Goal: Task Accomplishment & Management: Complete application form

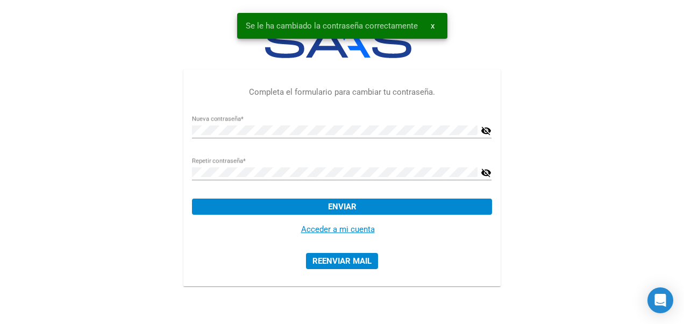
click at [344, 231] on link "Acceder a mi cuenta" at bounding box center [338, 229] width 74 height 10
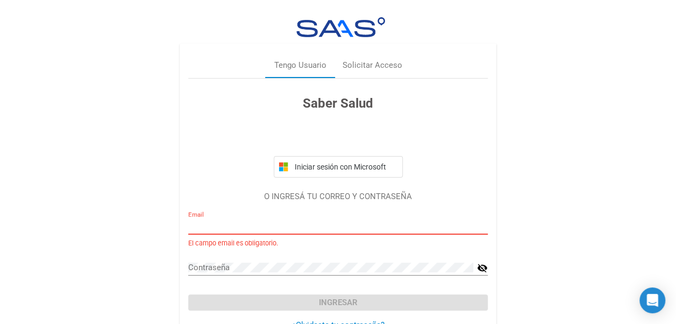
click at [293, 224] on input "Email" at bounding box center [338, 226] width 300 height 10
type input "[EMAIL_ADDRESS][DOMAIN_NAME]"
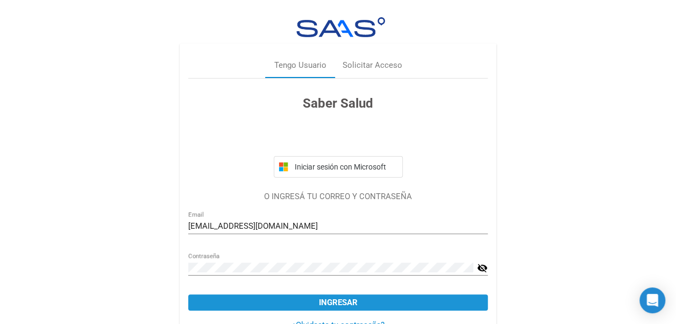
click at [423, 300] on button "Ingresar" at bounding box center [338, 302] width 300 height 16
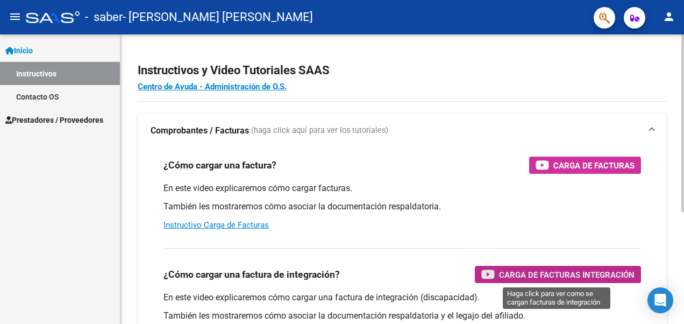
click at [584, 274] on span "Carga de Facturas Integración" at bounding box center [567, 274] width 136 height 13
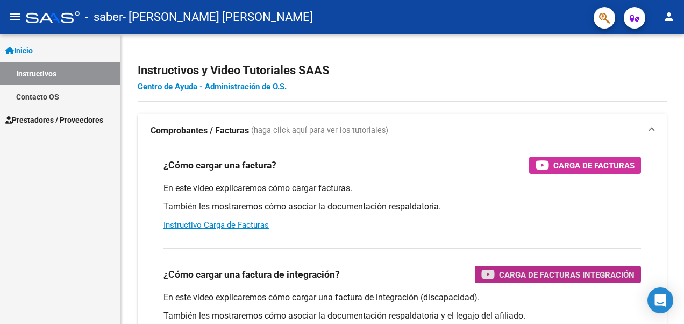
click at [61, 126] on link "Prestadores / Proveedores" at bounding box center [60, 119] width 120 height 23
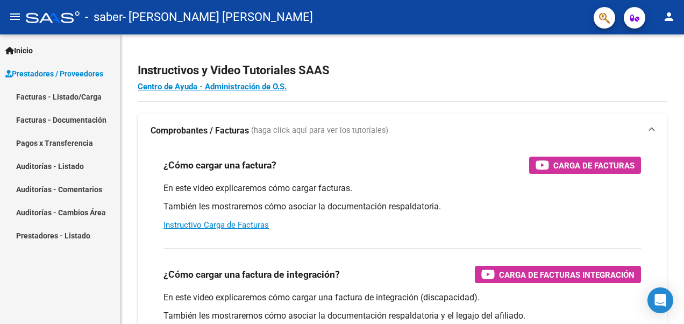
click at [62, 98] on link "Facturas - Listado/Carga" at bounding box center [60, 96] width 120 height 23
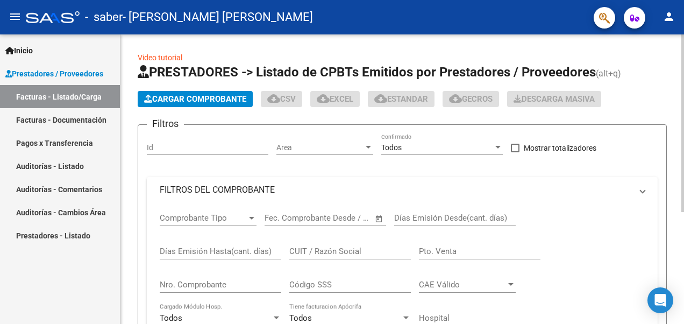
click at [171, 100] on span "Cargar Comprobante" at bounding box center [195, 99] width 102 height 10
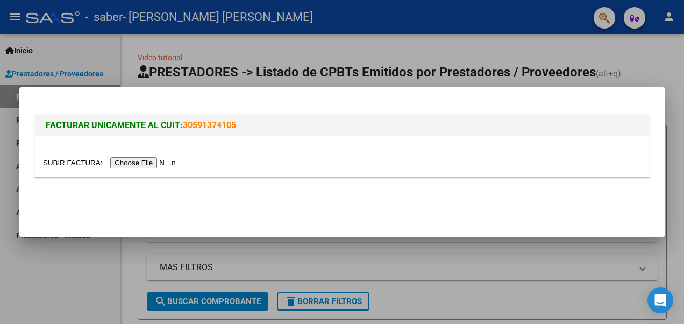
click at [143, 161] on input "file" at bounding box center [111, 162] width 136 height 11
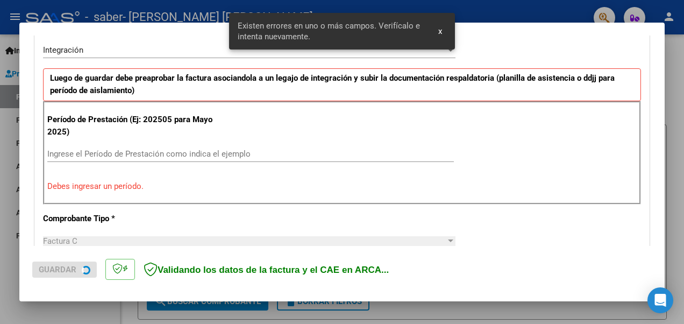
scroll to position [267, 0]
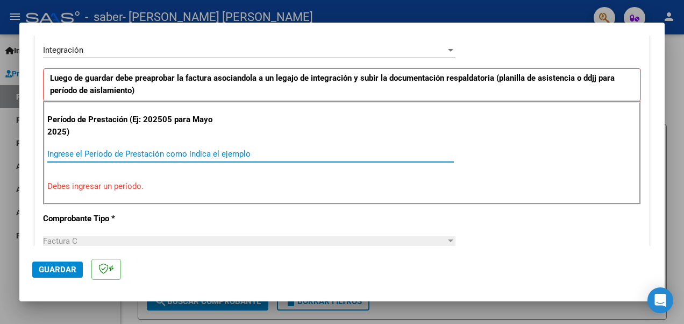
click at [102, 154] on input "Ingrese el Período de Prestación como indica el ejemplo" at bounding box center [250, 154] width 407 height 10
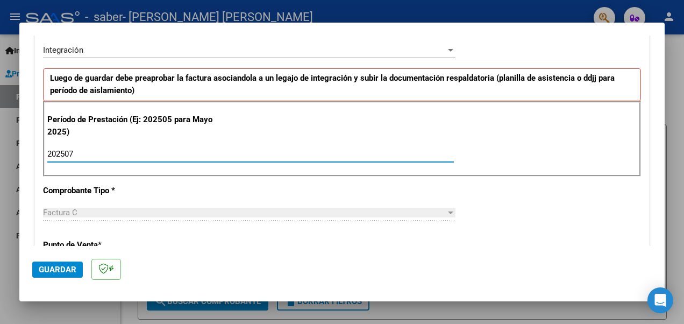
type input "202507"
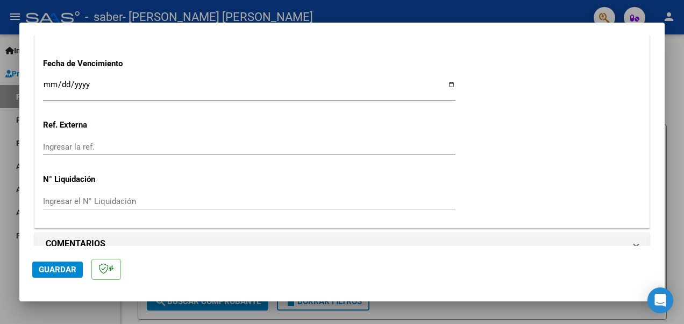
scroll to position [766, 0]
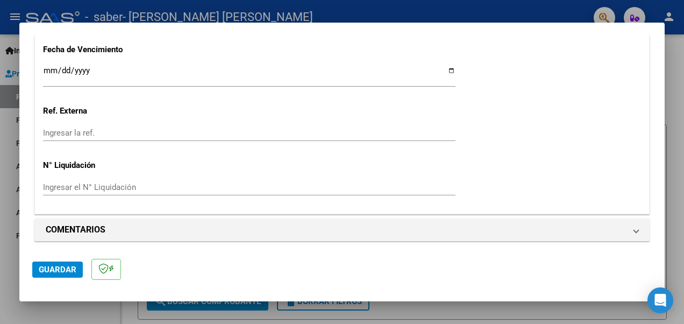
click at [62, 265] on span "Guardar" at bounding box center [58, 270] width 38 height 10
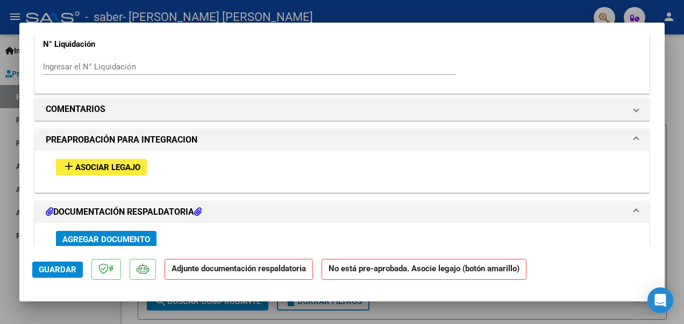
scroll to position [877, 0]
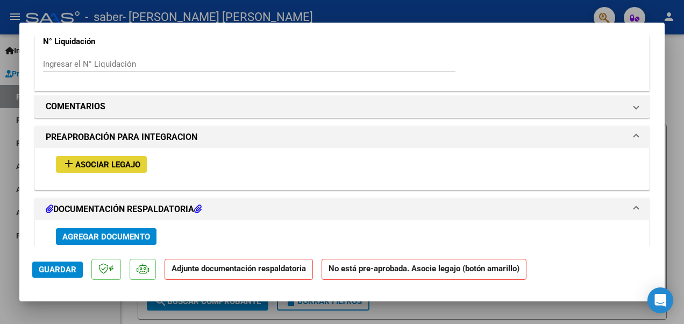
click at [77, 160] on span "Asociar Legajo" at bounding box center [107, 165] width 65 height 10
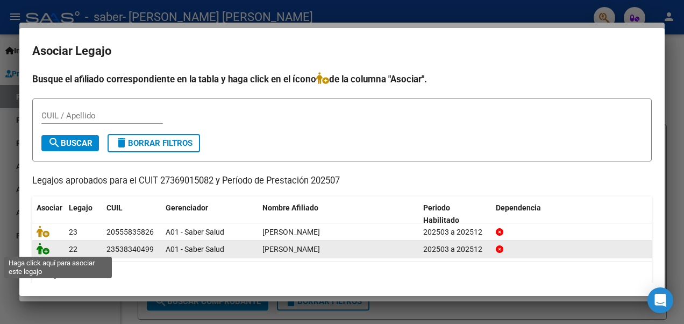
click at [46, 250] on icon at bounding box center [43, 249] width 13 height 12
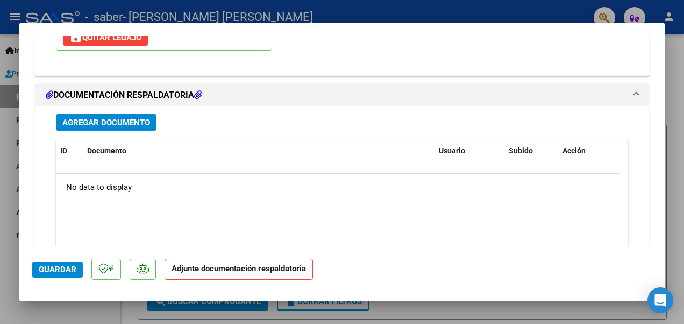
scroll to position [1133, 0]
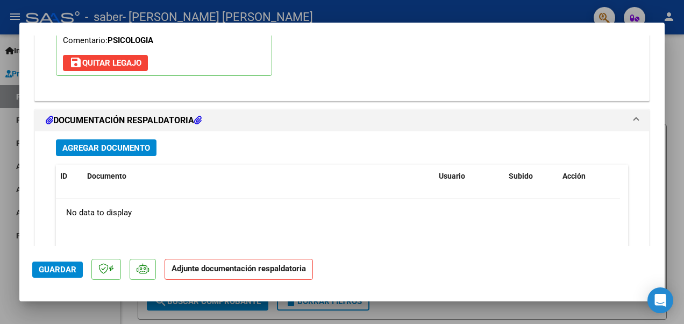
click at [122, 143] on span "Agregar Documento" at bounding box center [106, 148] width 88 height 10
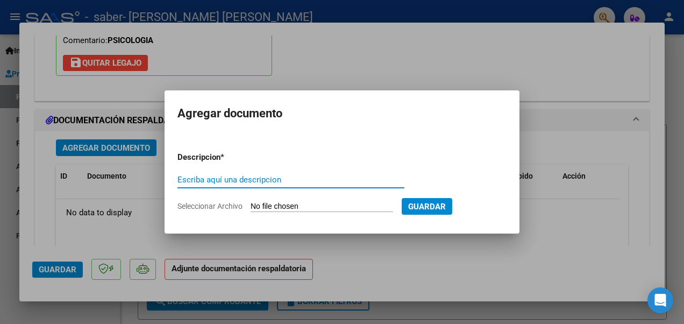
click at [285, 182] on input "Escriba aquí una descripcion" at bounding box center [291, 180] width 227 height 10
type input "planilla"
click at [360, 209] on input "Seleccionar Archivo" at bounding box center [322, 207] width 143 height 10
type input "C:\fakepath\[PERSON_NAME].pdf"
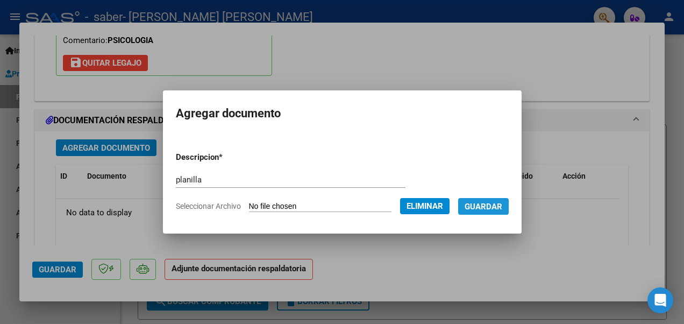
click at [492, 204] on span "Guardar" at bounding box center [484, 207] width 38 height 10
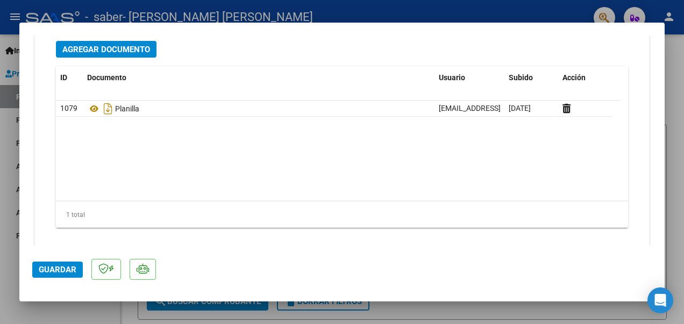
scroll to position [1244, 0]
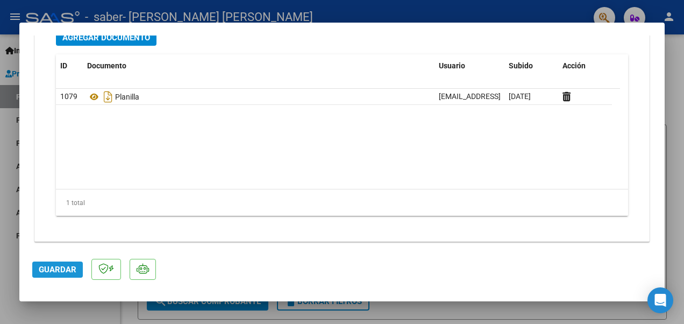
click at [54, 271] on span "Guardar" at bounding box center [58, 270] width 38 height 10
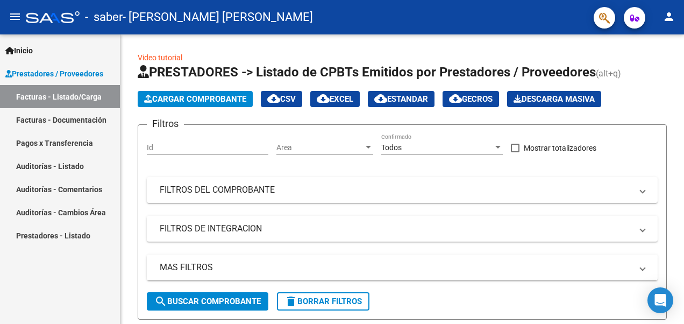
click at [76, 117] on link "Facturas - Documentación" at bounding box center [60, 119] width 120 height 23
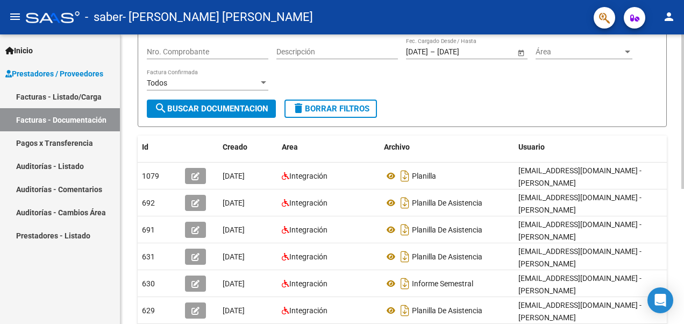
click at [684, 239] on html "menu - saber - [PERSON_NAME] [PERSON_NAME] person Inicio Instructivos Contacto …" at bounding box center [342, 162] width 684 height 324
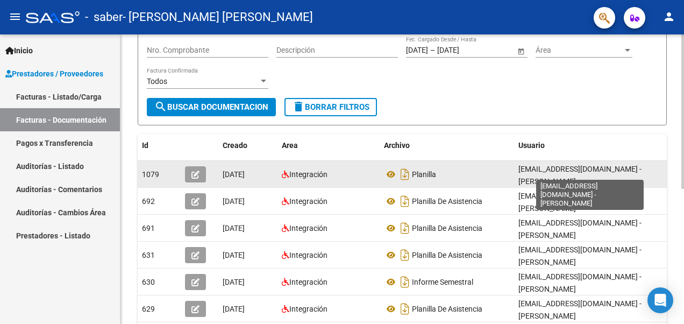
click at [577, 171] on span "[EMAIL_ADDRESS][DOMAIN_NAME] - [PERSON_NAME]" at bounding box center [580, 175] width 123 height 21
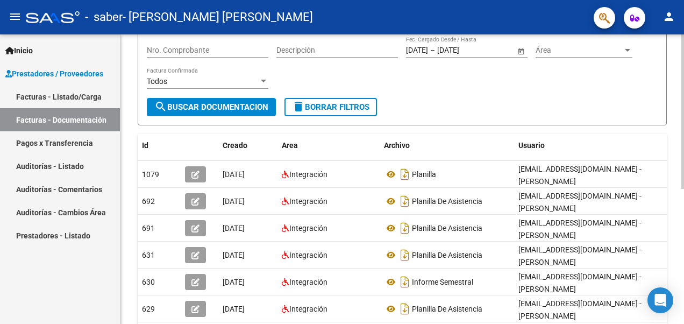
scroll to position [0, 0]
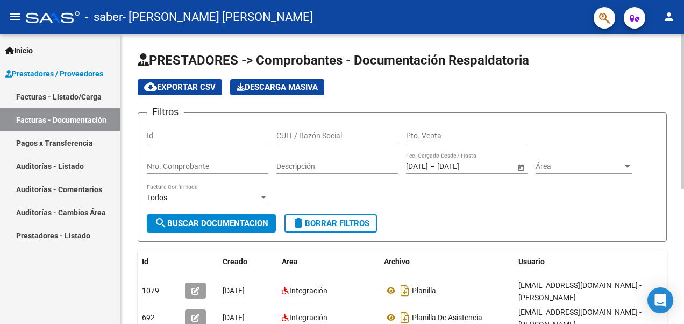
click at [671, 41] on div "PRESTADORES -> Comprobantes - Documentación Respaldatoria cloud_download Export…" at bounding box center [403, 309] width 566 height 550
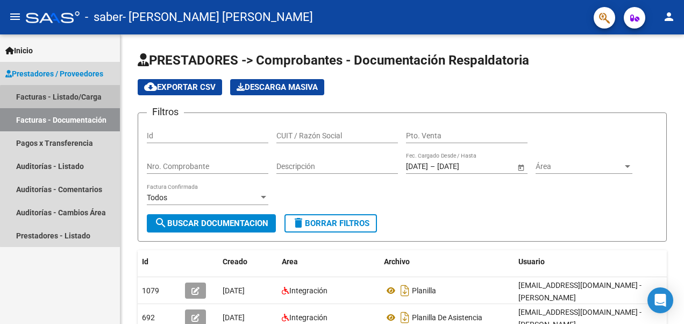
click at [85, 100] on link "Facturas - Listado/Carga" at bounding box center [60, 96] width 120 height 23
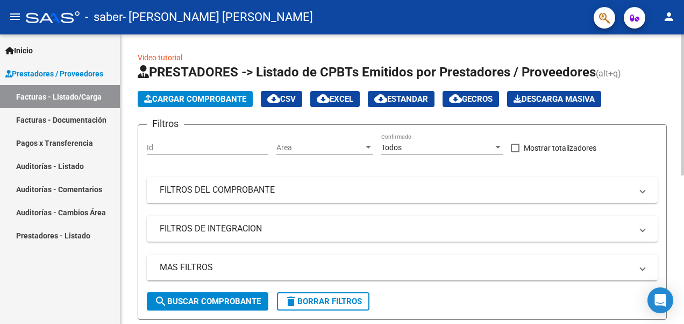
click at [182, 97] on span "Cargar Comprobante" at bounding box center [195, 99] width 102 height 10
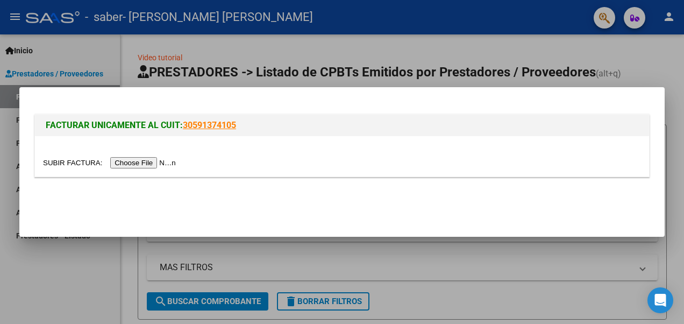
click at [131, 160] on input "file" at bounding box center [111, 162] width 136 height 11
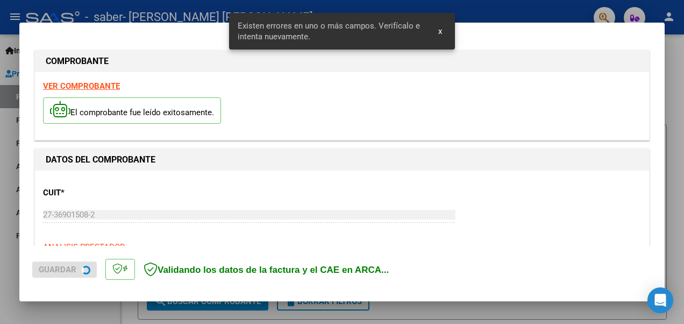
scroll to position [267, 0]
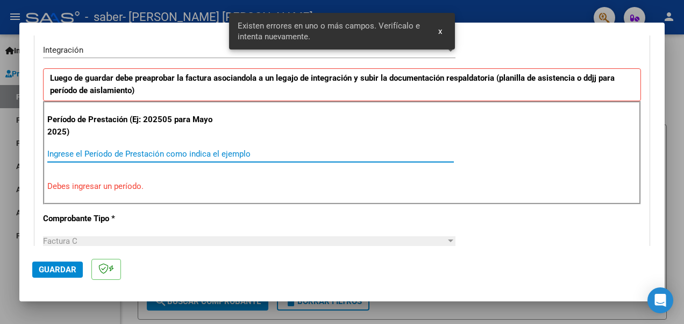
click at [195, 154] on input "Ingrese el Período de Prestación como indica el ejemplo" at bounding box center [250, 154] width 407 height 10
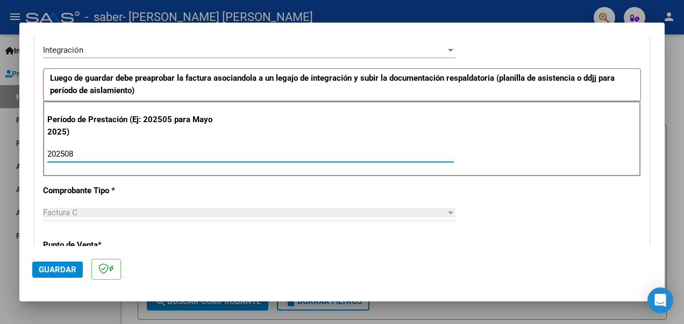
type input "202508"
click at [508, 186] on div "CUIT * 27-36901508-2 Ingresar CUIT ANALISIS PRESTADOR [PERSON_NAME] [PERSON_NAM…" at bounding box center [342, 308] width 614 height 810
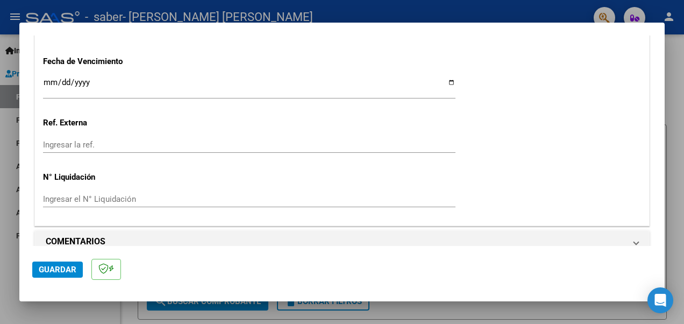
scroll to position [766, 0]
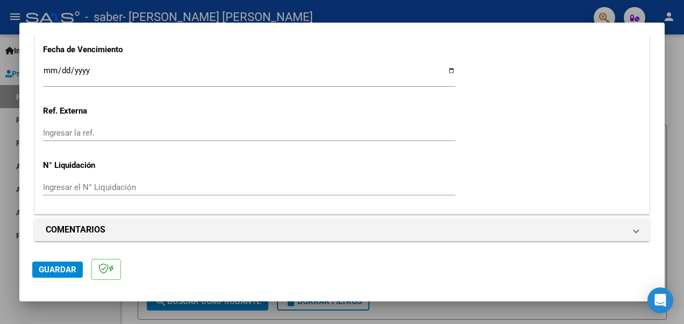
click at [68, 273] on span "Guardar" at bounding box center [58, 270] width 38 height 10
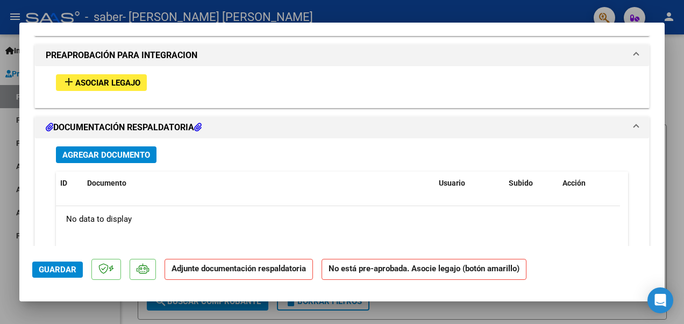
scroll to position [941, 0]
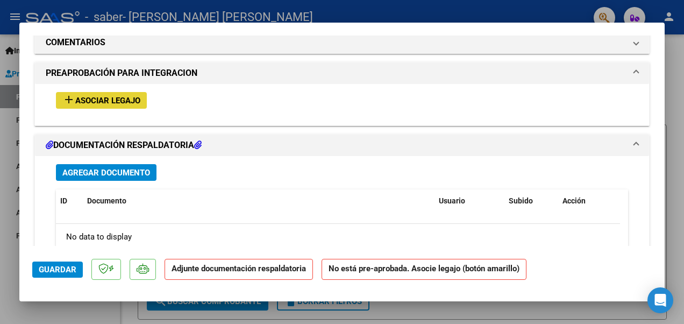
click at [124, 96] on span "Asociar Legajo" at bounding box center [107, 101] width 65 height 10
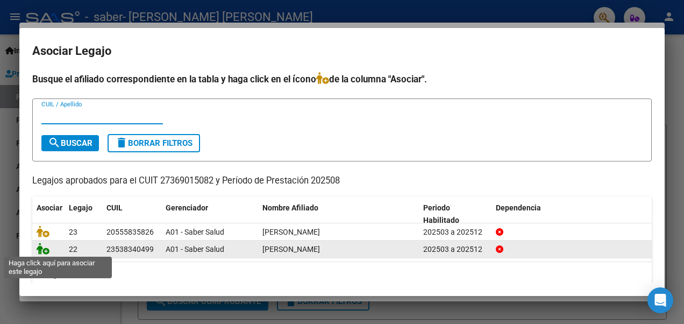
click at [46, 251] on icon at bounding box center [43, 249] width 13 height 12
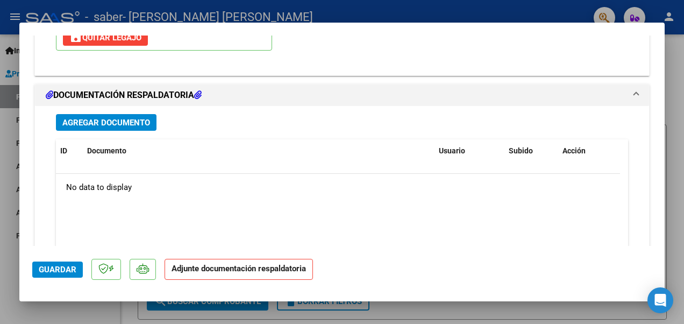
scroll to position [1178, 0]
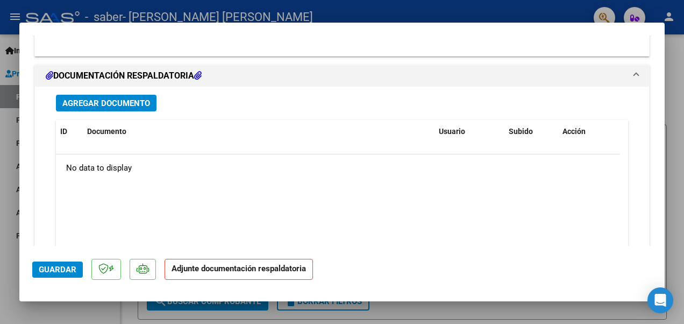
click at [119, 99] on span "Agregar Documento" at bounding box center [106, 103] width 88 height 10
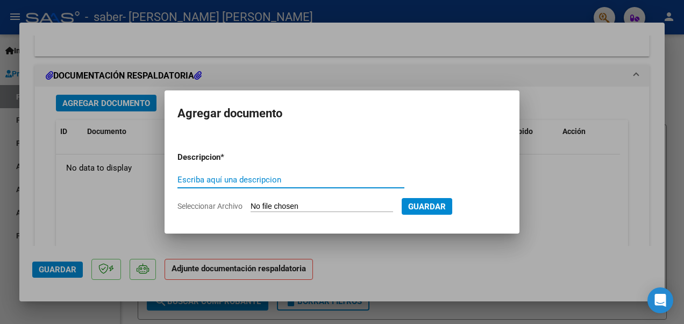
click at [268, 176] on input "Escriba aquí una descripcion" at bounding box center [291, 180] width 227 height 10
type input "planilla"
click at [294, 203] on input "Seleccionar Archivo" at bounding box center [322, 207] width 143 height 10
type input "C:\fakepath\[PERSON_NAME].pdf"
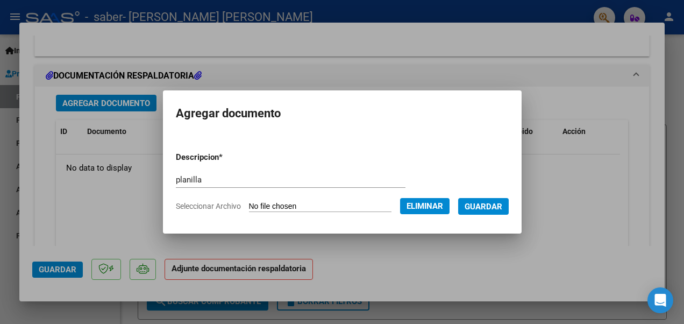
click at [493, 207] on span "Guardar" at bounding box center [484, 207] width 38 height 10
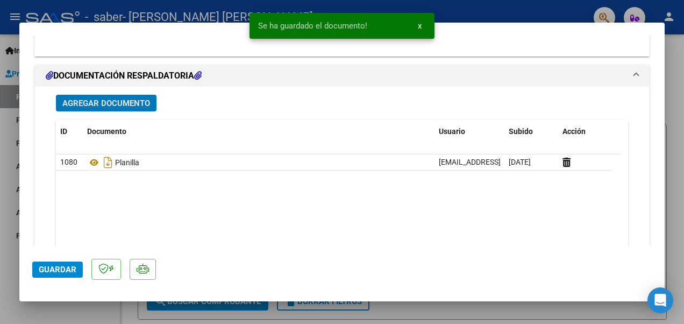
click at [118, 98] on span "Agregar Documento" at bounding box center [106, 103] width 88 height 10
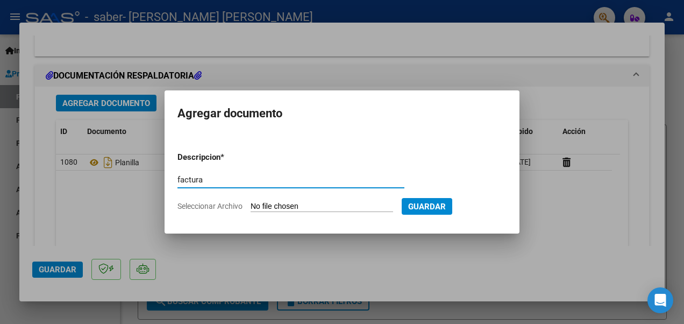
type input "factura"
click at [326, 208] on input "Seleccionar Archivo" at bounding box center [322, 207] width 143 height 10
type input "C:\fakepath\factura -[PERSON_NAME] -[PERSON_NAME] -agosto.pdf"
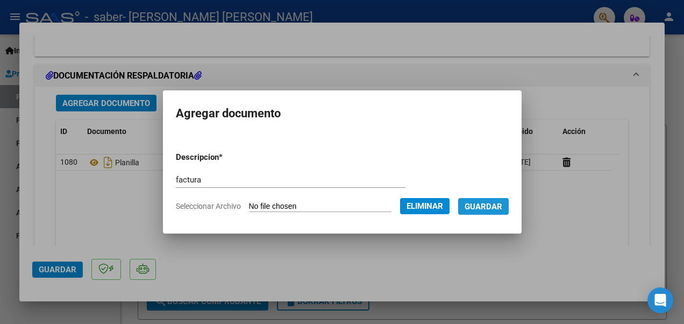
click at [493, 208] on span "Guardar" at bounding box center [484, 207] width 38 height 10
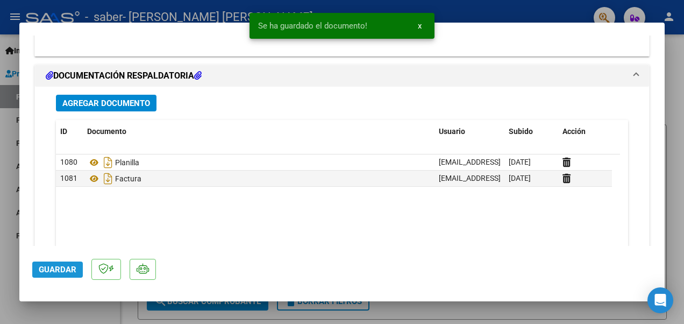
click at [56, 269] on span "Guardar" at bounding box center [58, 270] width 38 height 10
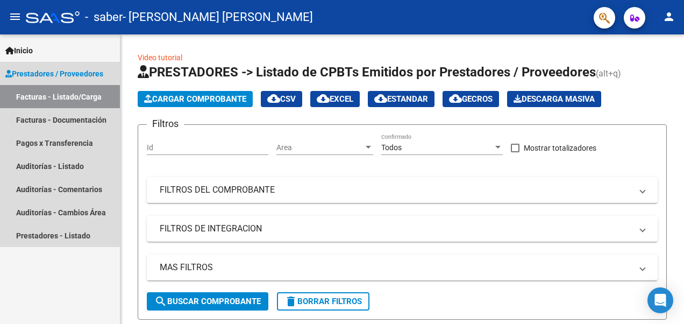
click at [42, 65] on link "Prestadores / Proveedores" at bounding box center [60, 73] width 120 height 23
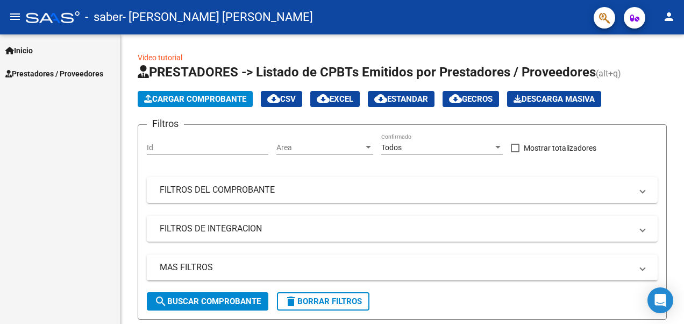
click at [84, 69] on span "Prestadores / Proveedores" at bounding box center [54, 74] width 98 height 12
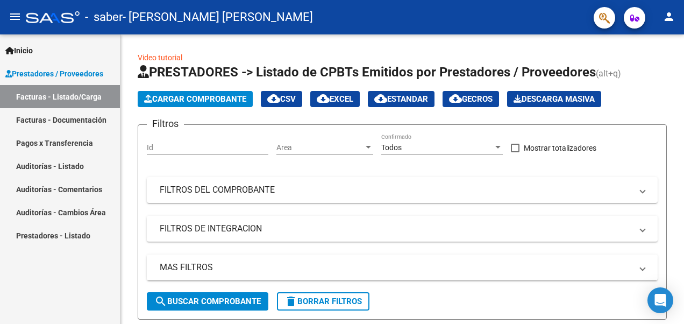
click at [81, 94] on link "Facturas - Listado/Carga" at bounding box center [60, 96] width 120 height 23
click at [150, 97] on icon "button" at bounding box center [148, 99] width 8 height 8
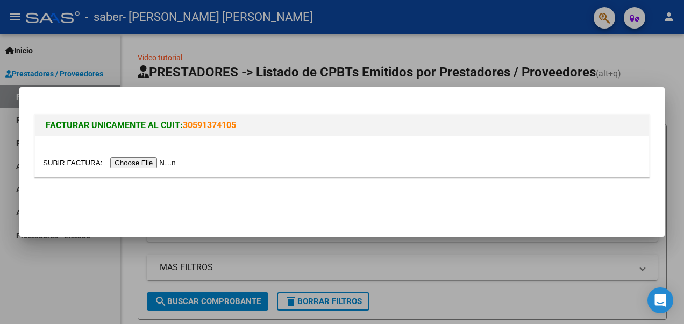
click at [134, 166] on input "file" at bounding box center [111, 162] width 136 height 11
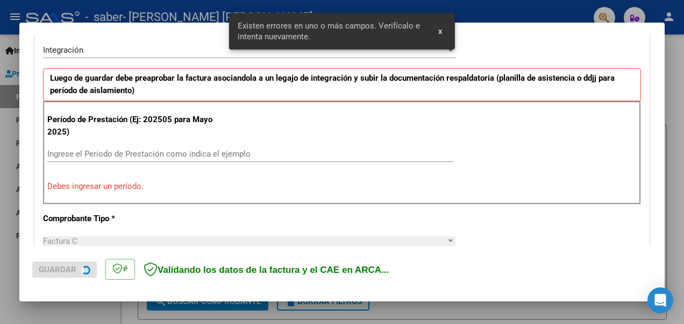
scroll to position [267, 0]
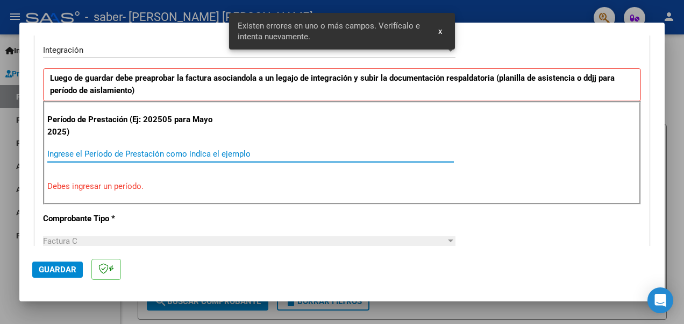
drag, startPoint x: 162, startPoint y: 157, endPoint x: 152, endPoint y: 152, distance: 11.1
click at [152, 152] on input "Ingrese el Período de Prestación como indica el ejemplo" at bounding box center [250, 154] width 407 height 10
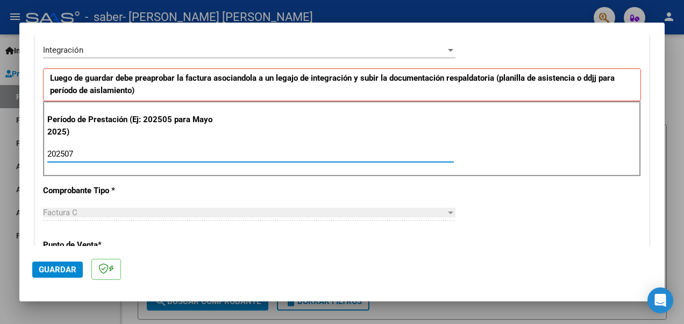
type input "202507"
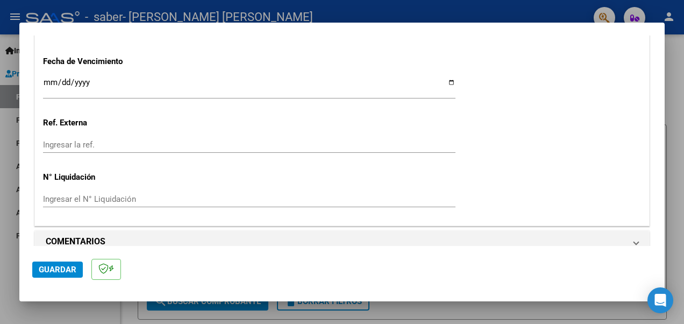
scroll to position [766, 0]
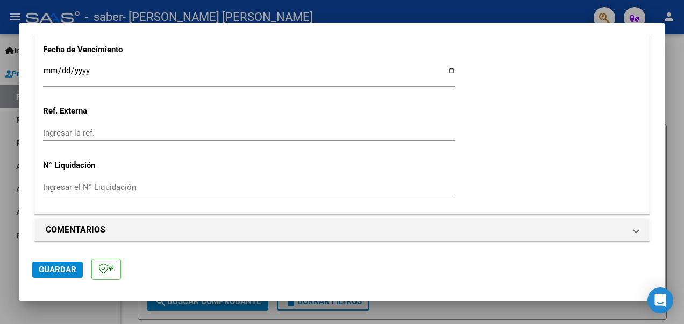
click at [62, 264] on button "Guardar" at bounding box center [57, 269] width 51 height 16
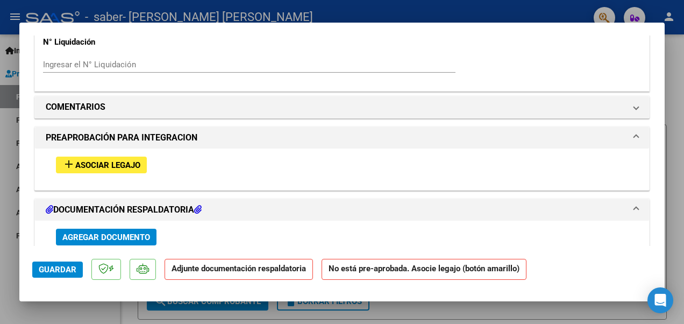
scroll to position [857, 0]
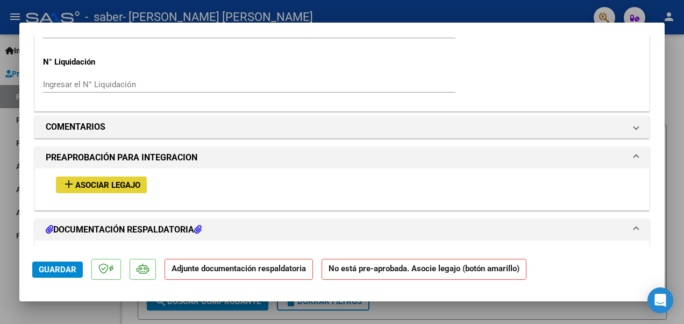
click at [139, 180] on span "Asociar Legajo" at bounding box center [107, 185] width 65 height 10
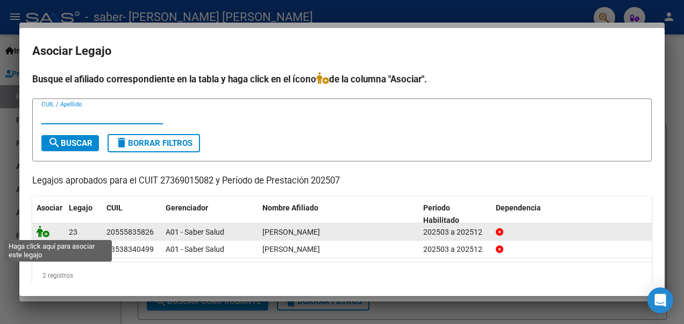
click at [46, 232] on icon at bounding box center [43, 231] width 13 height 12
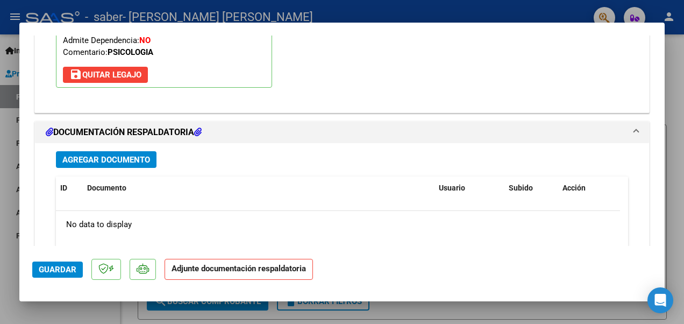
scroll to position [1107, 0]
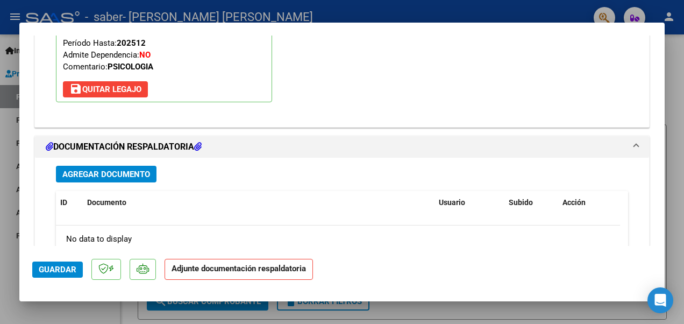
click at [126, 174] on span "Agregar Documento" at bounding box center [106, 174] width 88 height 10
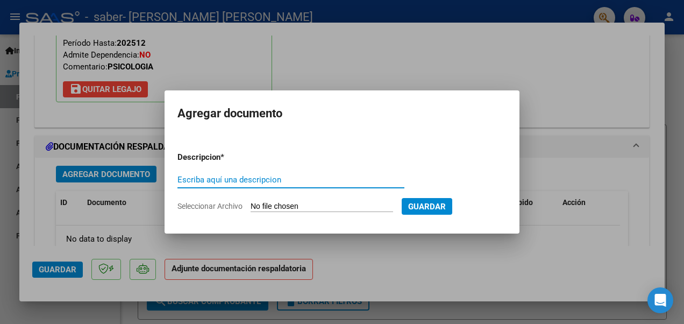
click at [259, 175] on input "Escriba aquí una descripcion" at bounding box center [291, 180] width 227 height 10
type input "planilla"
click at [314, 202] on input "Seleccionar Archivo" at bounding box center [322, 207] width 143 height 10
type input "C:\fakepath\[PERSON_NAME].pdf"
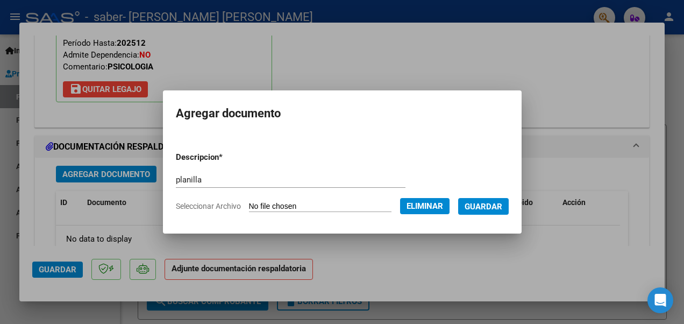
click at [478, 202] on span "Guardar" at bounding box center [484, 207] width 38 height 10
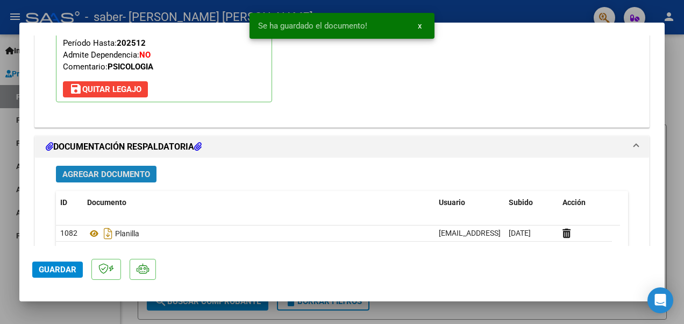
click at [132, 174] on span "Agregar Documento" at bounding box center [106, 174] width 88 height 10
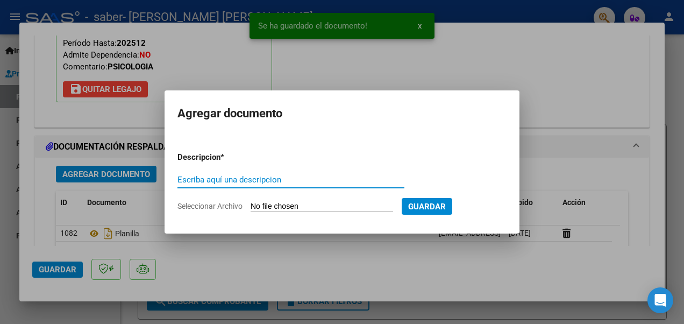
click at [249, 175] on input "Escriba aquí una descripcion" at bounding box center [291, 180] width 227 height 10
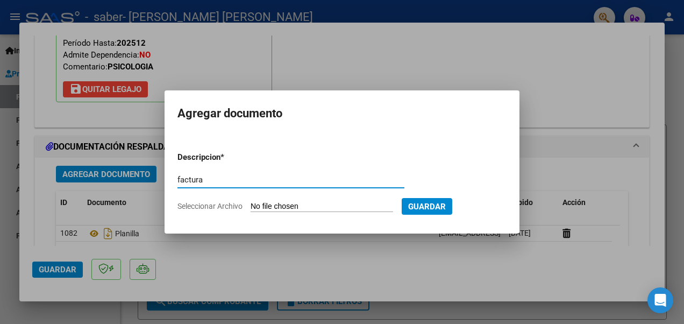
type input "factura"
click at [327, 202] on input "Seleccionar Archivo" at bounding box center [322, 207] width 143 height 10
type input "C:\fakepath\factura -[PERSON_NAME].pdf"
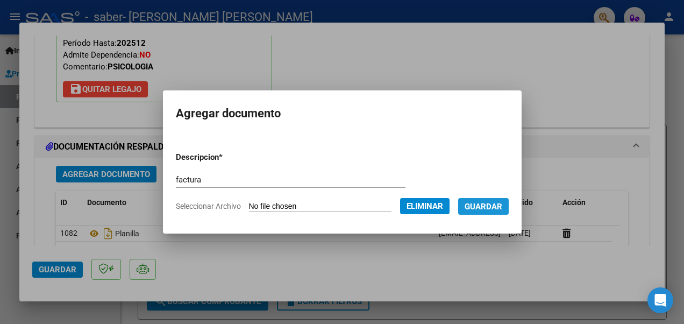
click at [480, 210] on span "Guardar" at bounding box center [484, 207] width 38 height 10
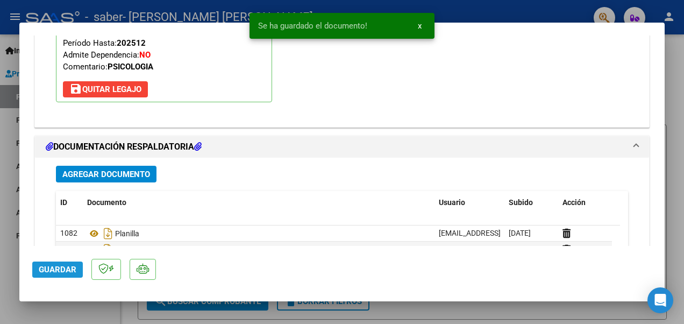
click at [51, 271] on span "Guardar" at bounding box center [58, 270] width 38 height 10
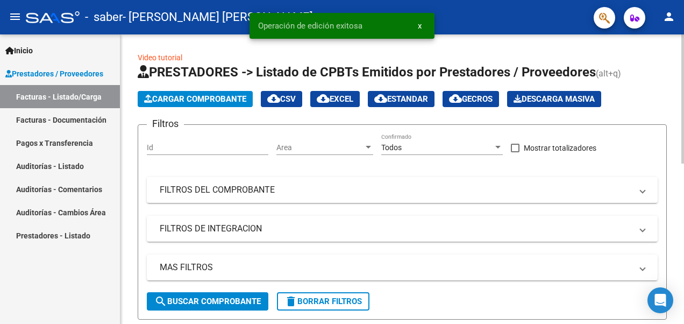
click at [182, 101] on span "Cargar Comprobante" at bounding box center [195, 99] width 102 height 10
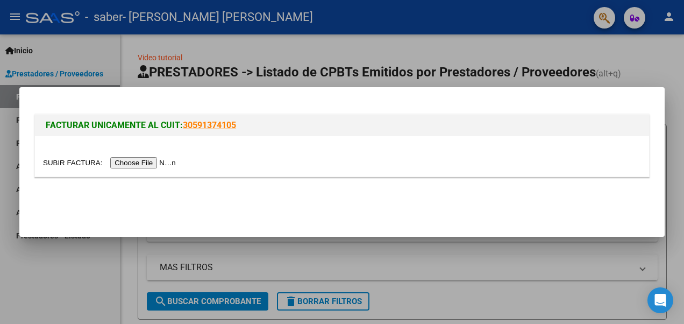
click at [147, 159] on input "file" at bounding box center [111, 162] width 136 height 11
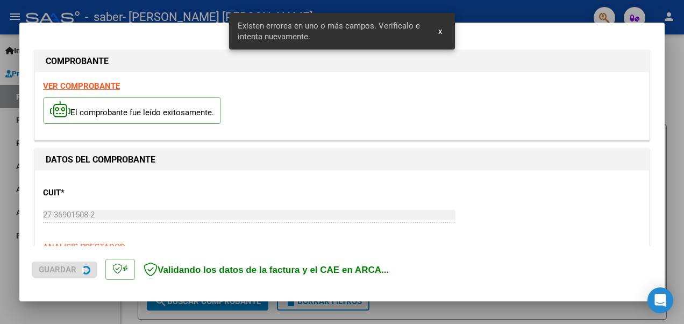
scroll to position [267, 0]
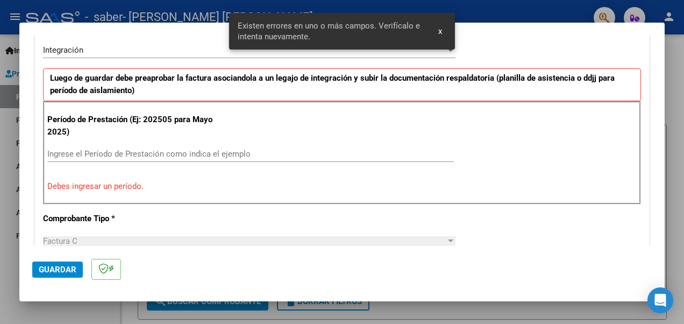
click at [208, 149] on input "Ingrese el Período de Prestación como indica el ejemplo" at bounding box center [250, 154] width 407 height 10
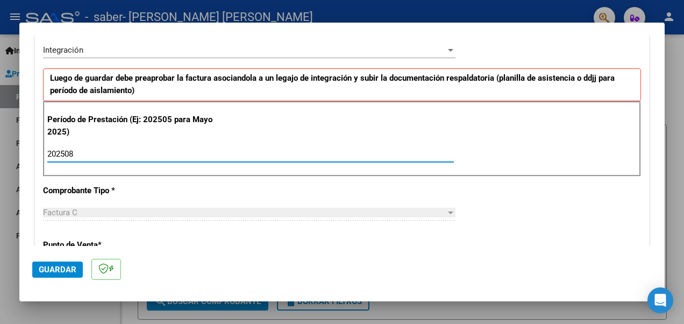
type input "202508"
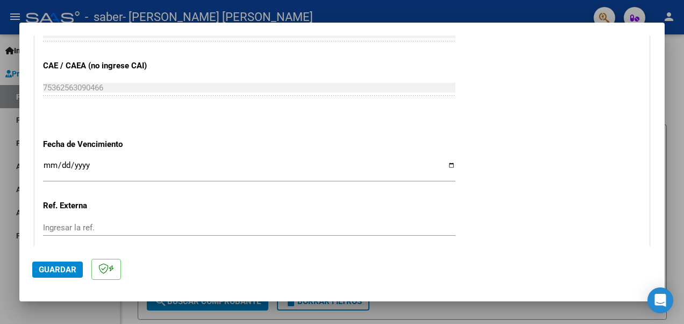
scroll to position [766, 0]
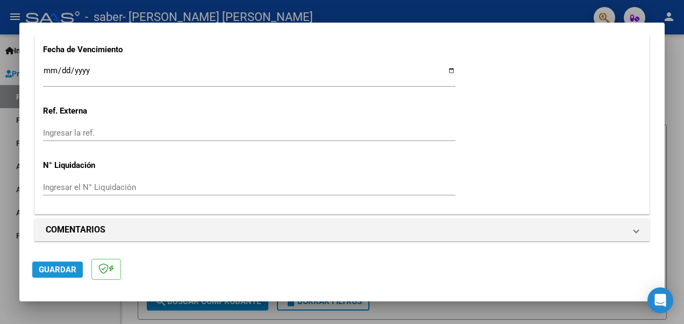
click at [65, 268] on span "Guardar" at bounding box center [58, 270] width 38 height 10
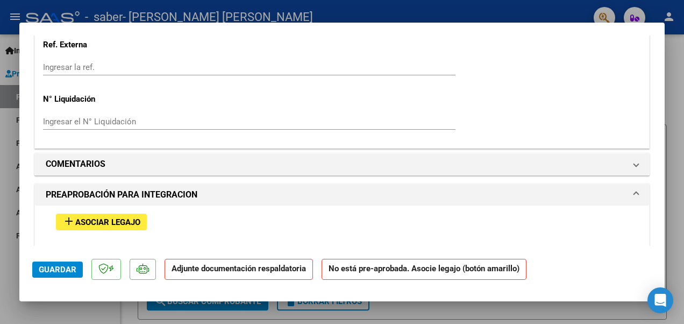
scroll to position [890, 0]
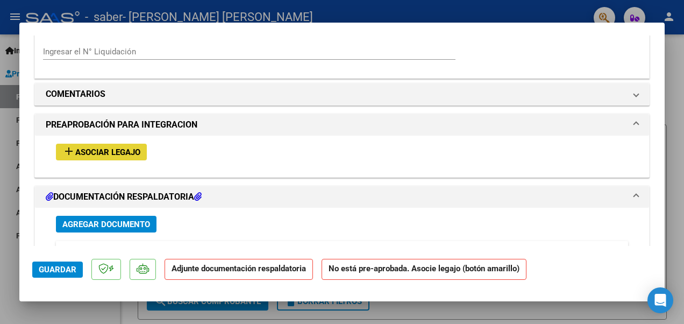
click at [119, 153] on span "Asociar Legajo" at bounding box center [107, 152] width 65 height 10
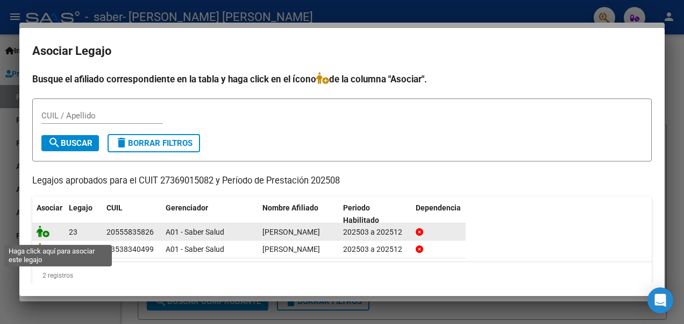
click at [45, 234] on icon at bounding box center [43, 231] width 13 height 12
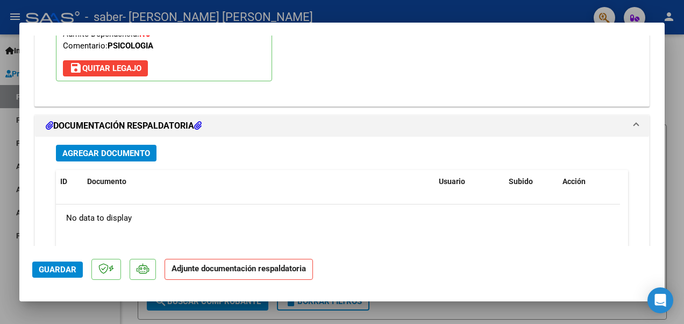
scroll to position [1080, 0]
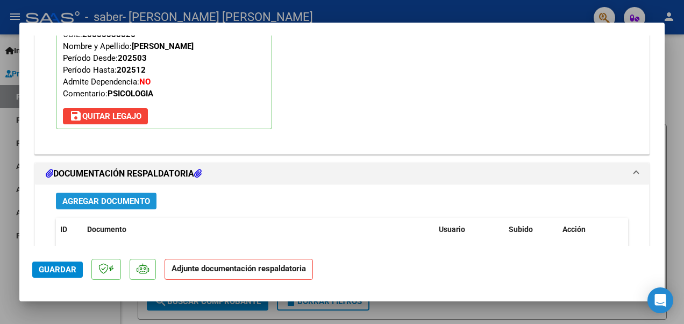
click at [130, 198] on span "Agregar Documento" at bounding box center [106, 201] width 88 height 10
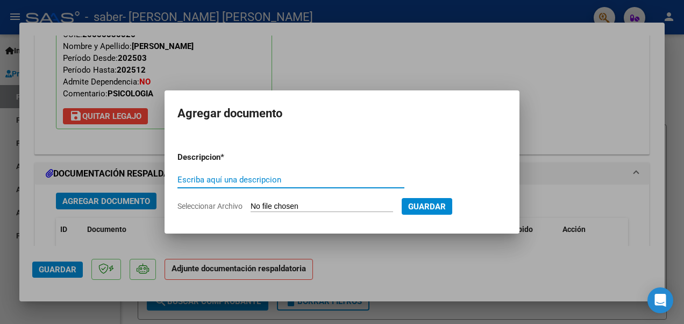
click at [229, 178] on input "Escriba aquí una descripcion" at bounding box center [291, 180] width 227 height 10
type input "planilla"
click at [317, 202] on input "Seleccionar Archivo" at bounding box center [322, 207] width 143 height 10
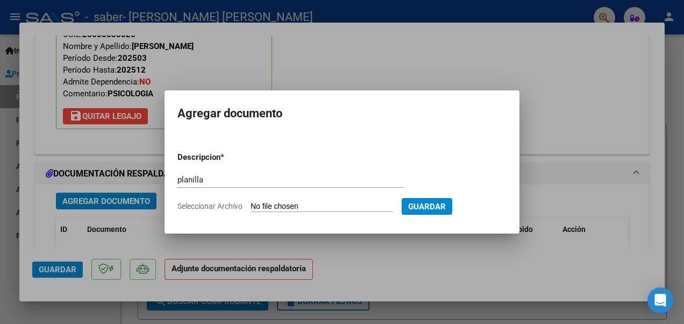
type input "C:\fakepath\[PERSON_NAME][DATE].pdf"
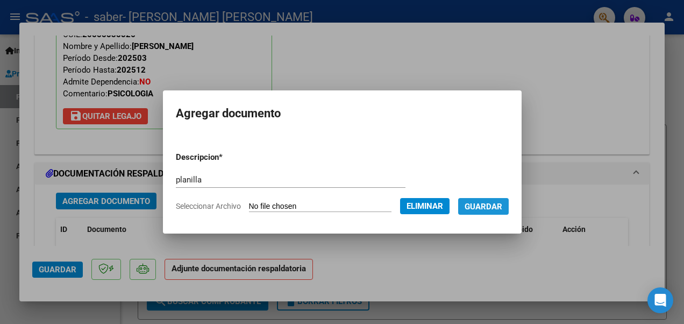
click at [492, 202] on span "Guardar" at bounding box center [484, 207] width 38 height 10
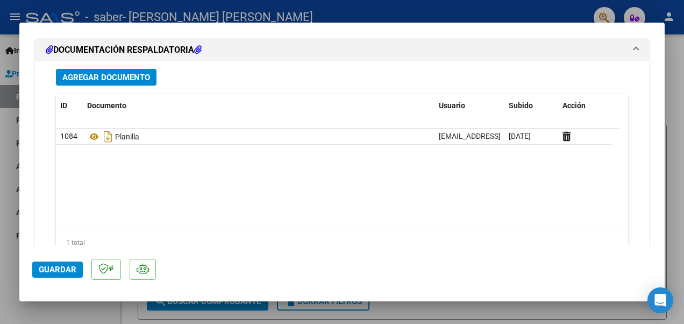
scroll to position [1187, 0]
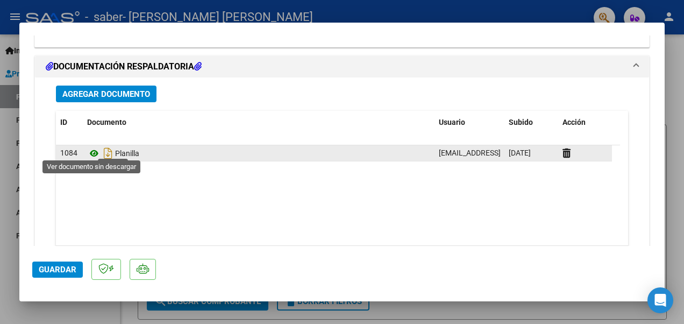
click at [94, 149] on icon at bounding box center [94, 153] width 14 height 13
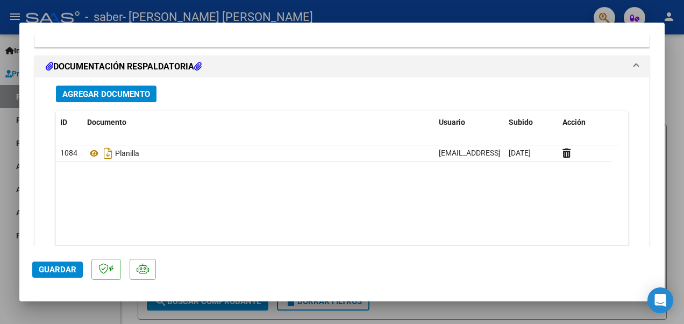
click at [142, 89] on span "Agregar Documento" at bounding box center [106, 94] width 88 height 10
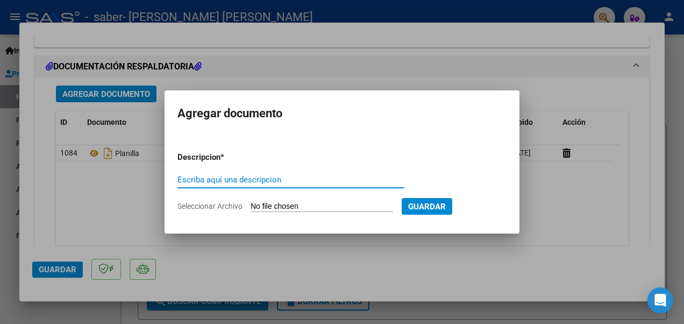
click at [249, 176] on input "Escriba aquí una descripcion" at bounding box center [291, 180] width 227 height 10
type input "factura"
click at [326, 208] on input "Seleccionar Archivo" at bounding box center [322, 207] width 143 height 10
type input "C:\fakepath\factura -[PERSON_NAME] -[PERSON_NAME] -agosto.pdf"
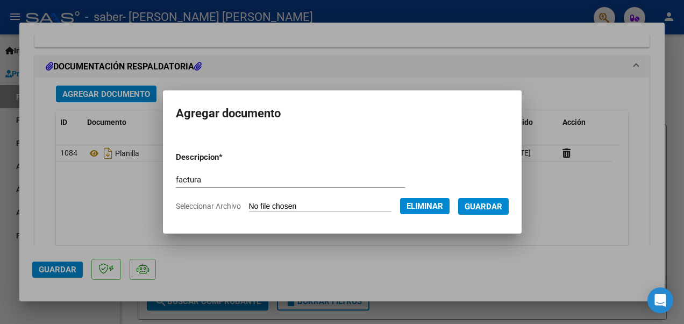
click at [474, 200] on button "Guardar" at bounding box center [483, 206] width 51 height 17
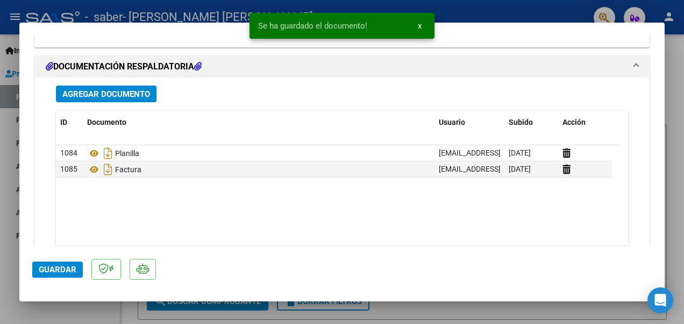
scroll to position [1244, 0]
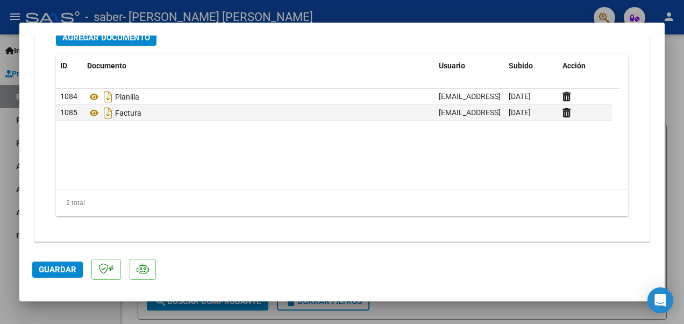
click at [56, 267] on span "Guardar" at bounding box center [58, 270] width 38 height 10
